Goal: Find specific page/section: Find specific page/section

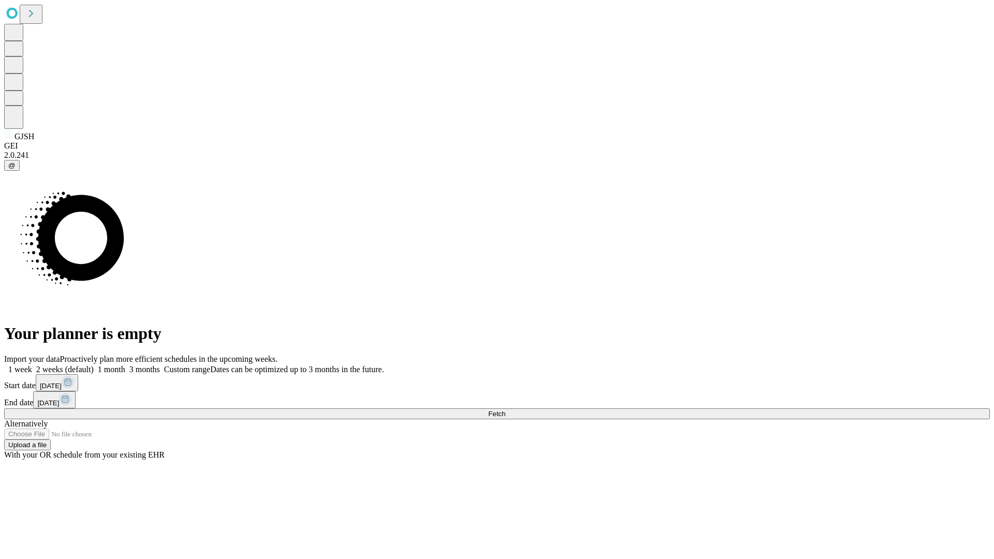
click at [505, 410] on span "Fetch" at bounding box center [496, 414] width 17 height 8
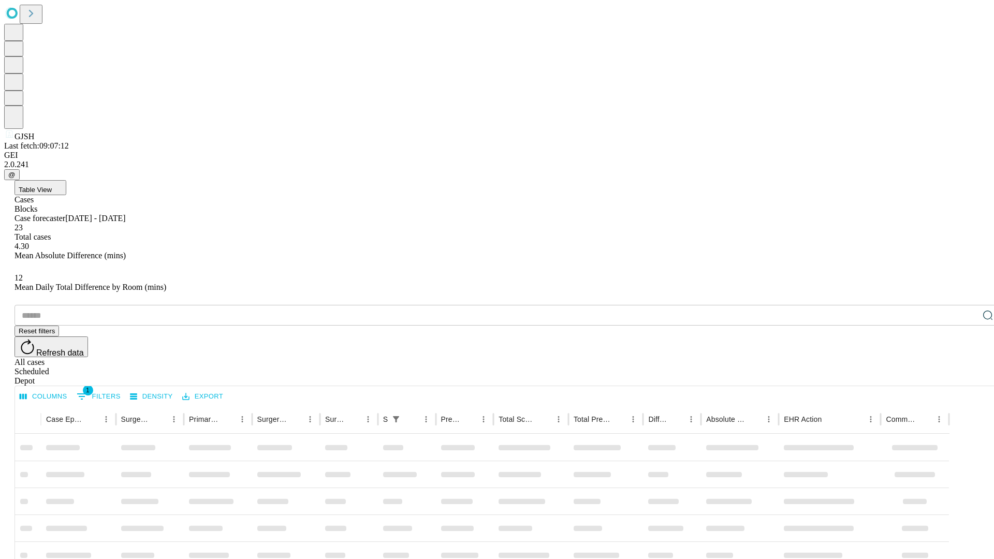
click at [967, 376] on div "Depot" at bounding box center [507, 380] width 986 height 9
